Goal: Use online tool/utility: Utilize a website feature to perform a specific function

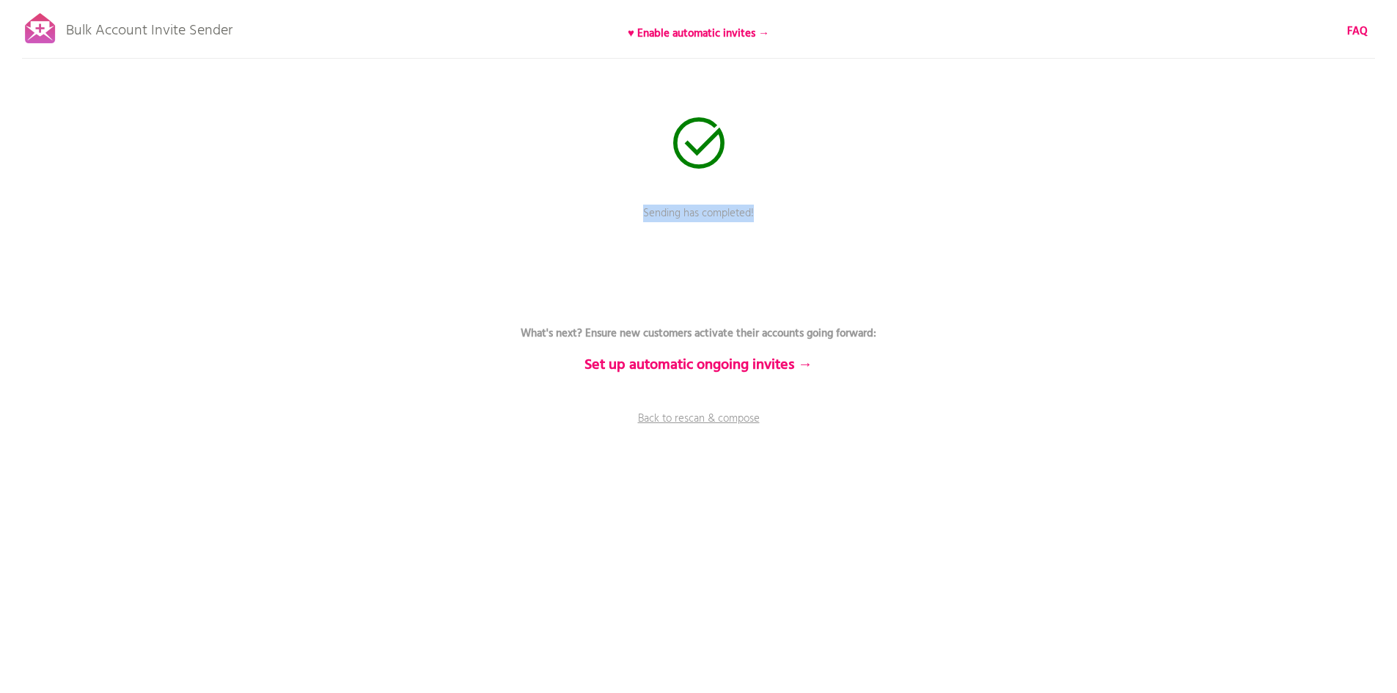
drag, startPoint x: 780, startPoint y: 203, endPoint x: 584, endPoint y: 210, distance: 196.7
click at [604, 210] on div "Bulk Account Invite Sender ♥ Enable automatic invites → FAQ Sending has complet…" at bounding box center [698, 256] width 1397 height 513
click at [55, 35] on div at bounding box center [40, 28] width 37 height 37
click at [728, 420] on link "Back to rescan & compose" at bounding box center [699, 429] width 440 height 37
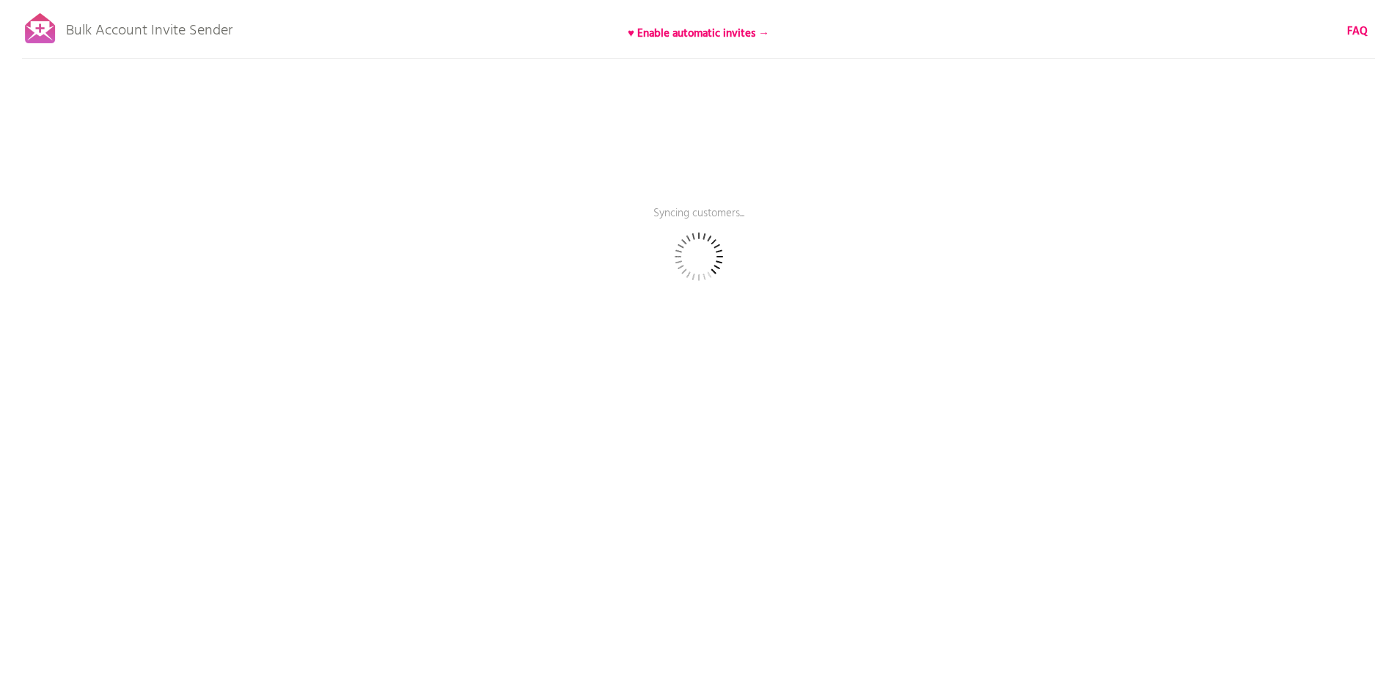
click at [164, 32] on p "Bulk Account Invite Sender" at bounding box center [149, 27] width 166 height 37
click at [70, 21] on p "Bulk Account Invite Sender" at bounding box center [149, 27] width 166 height 37
click at [50, 32] on div at bounding box center [40, 28] width 37 height 37
